Goal: Task Accomplishment & Management: Use online tool/utility

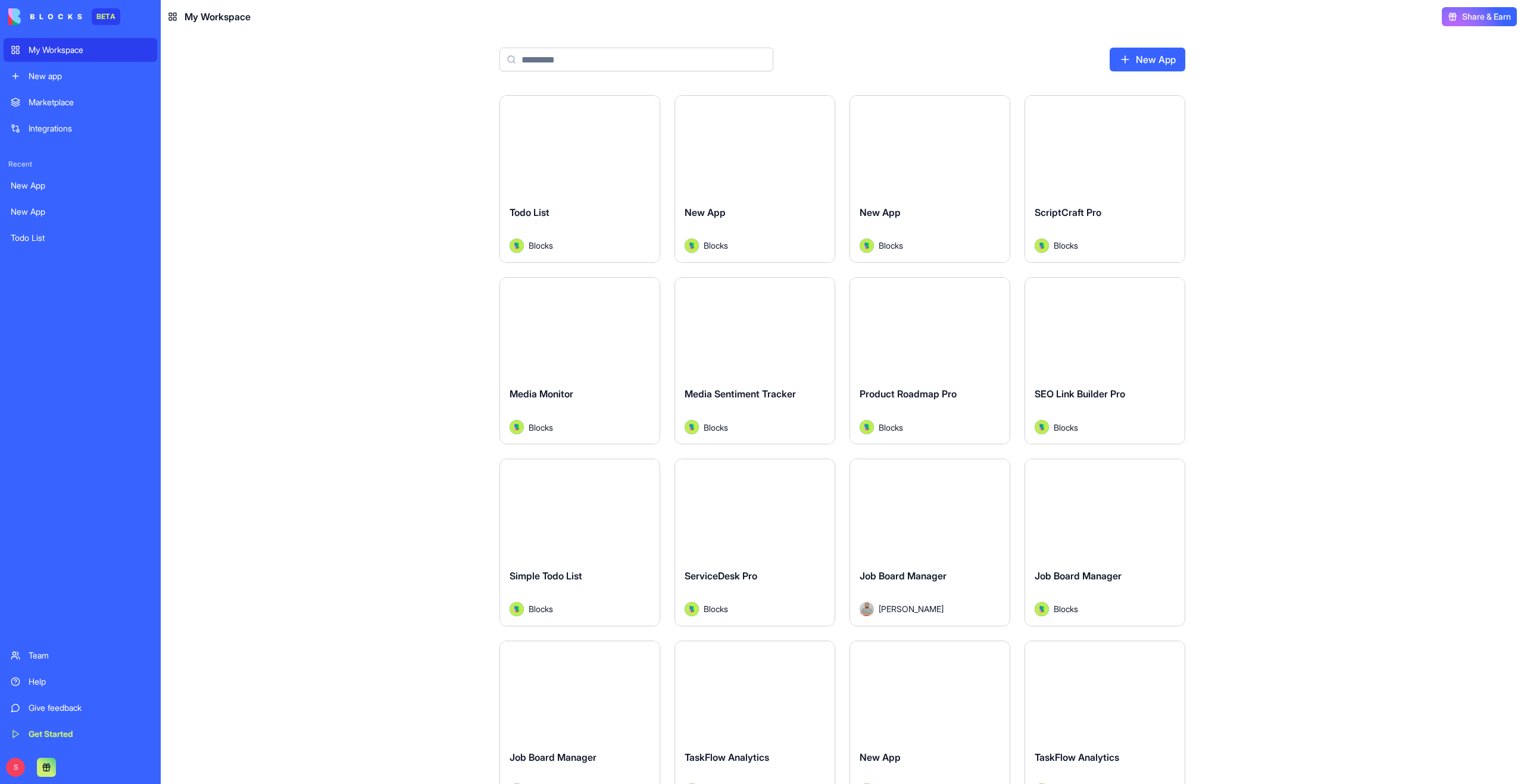
click at [46, 82] on div "New app" at bounding box center [89, 76] width 121 height 12
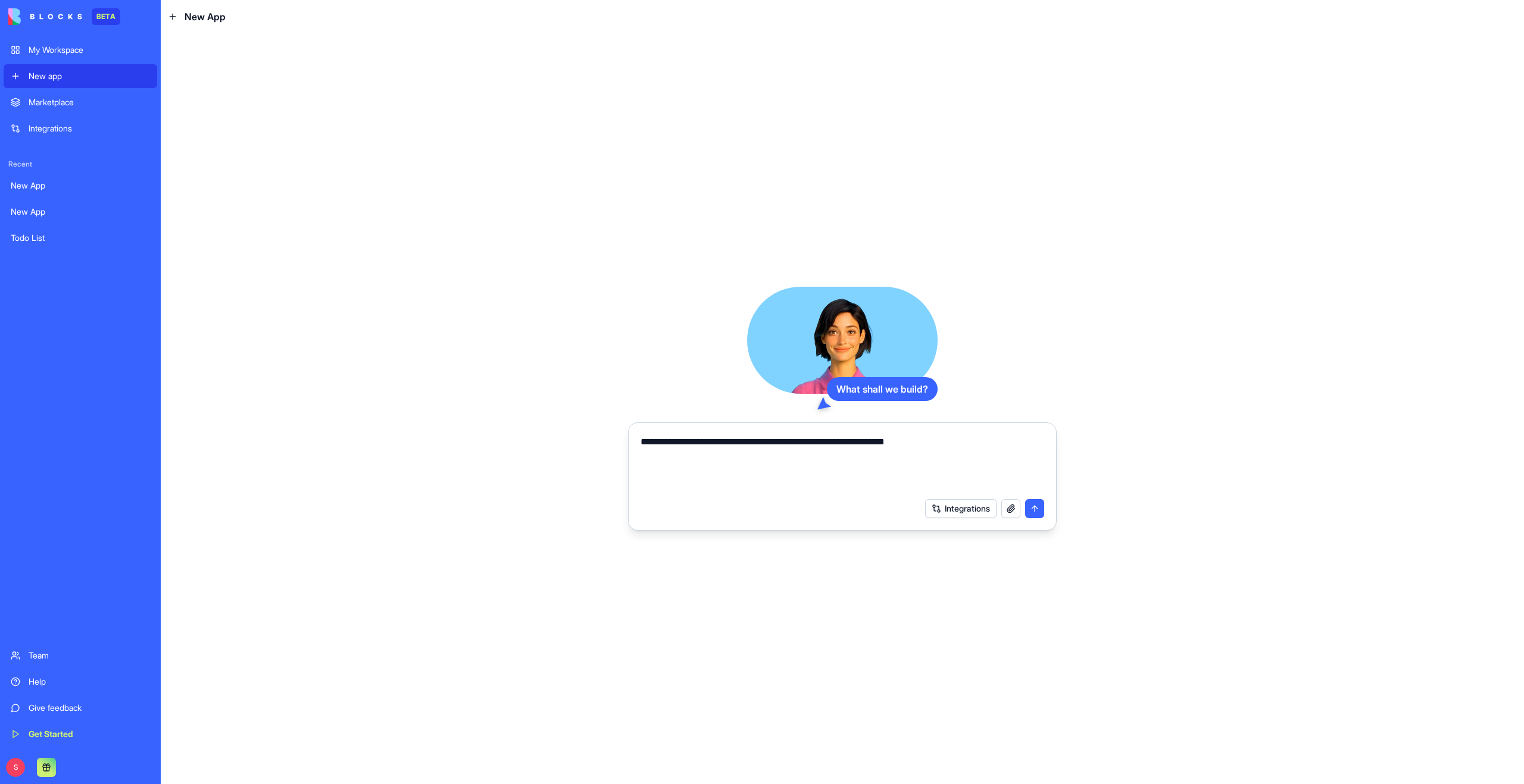
type textarea "**********"
click at [1040, 510] on button "submit" at bounding box center [1034, 509] width 19 height 19
